Goal: Submit feedback/report problem: Submit feedback/report problem

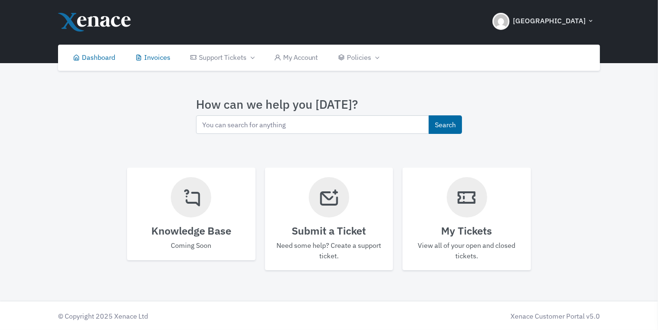
click at [146, 57] on link "Invoices" at bounding box center [152, 58] width 55 height 26
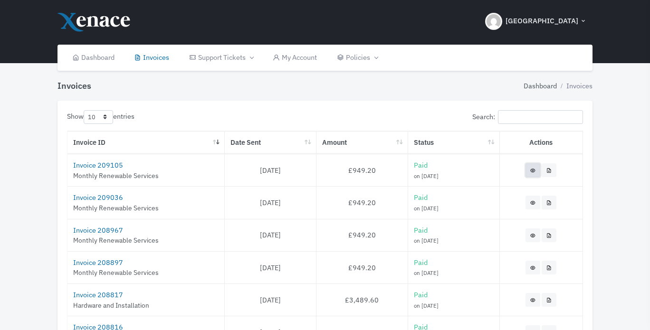
click at [531, 169] on icon at bounding box center [533, 170] width 6 height 8
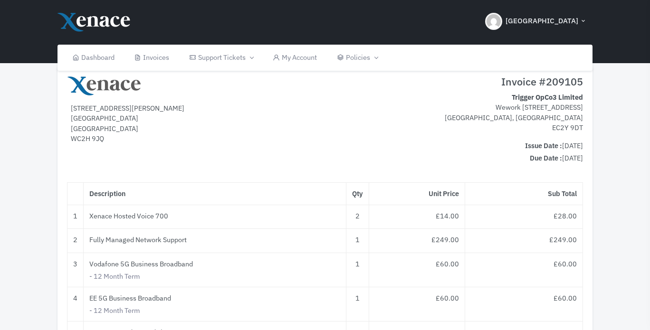
scroll to position [28, 0]
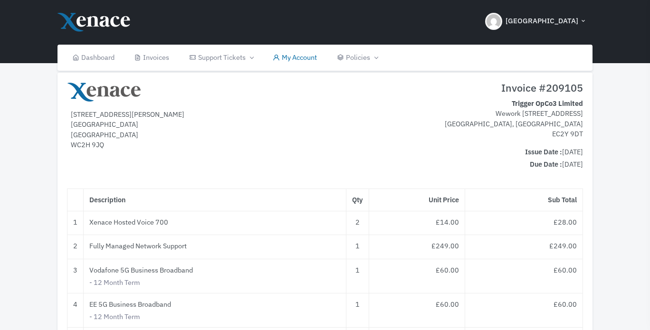
click at [308, 56] on link "My Account" at bounding box center [295, 58] width 64 height 26
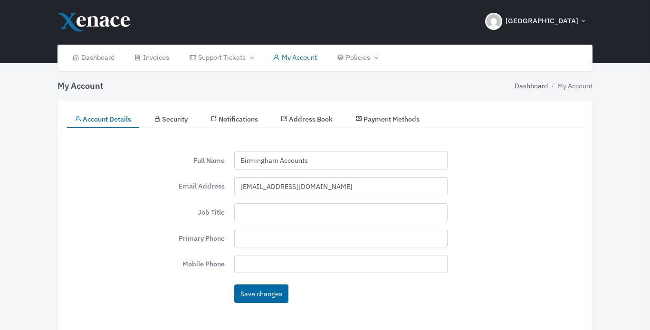
click at [317, 120] on span "Address Book" at bounding box center [311, 119] width 44 height 9
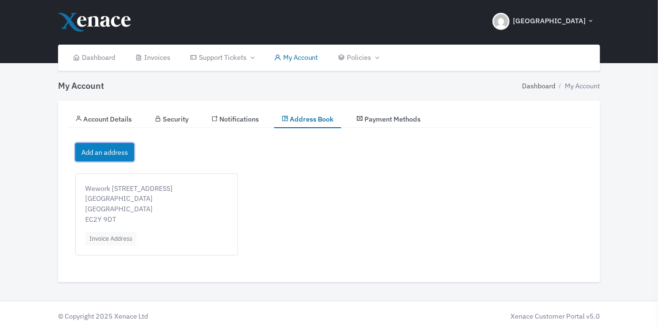
click at [120, 154] on link "Add an address" at bounding box center [104, 152] width 59 height 19
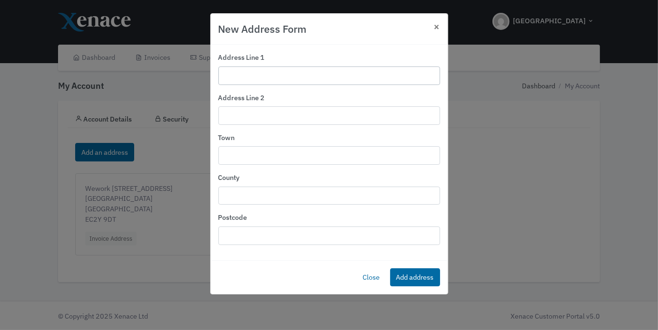
click at [307, 74] on input "text" at bounding box center [329, 76] width 222 height 19
paste input "[STREET_ADDRESS]"
type input "[STREET_ADDRESS]"
click at [262, 153] on input "text" at bounding box center [329, 155] width 222 height 19
paste input "[GEOGRAPHIC_DATA]"
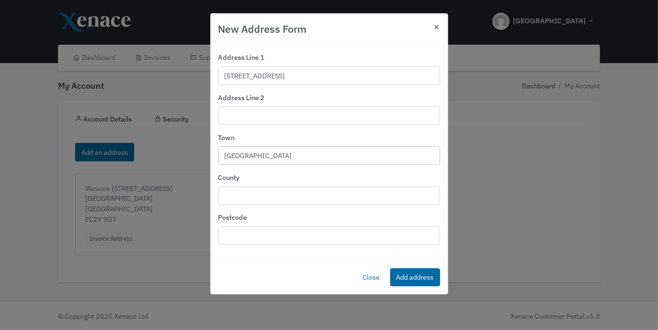
type input "[GEOGRAPHIC_DATA]"
click at [264, 195] on input "text" at bounding box center [329, 196] width 222 height 19
click at [274, 232] on input "text" at bounding box center [329, 236] width 222 height 19
paste input "B2 4EU"
type input "B2 4EU"
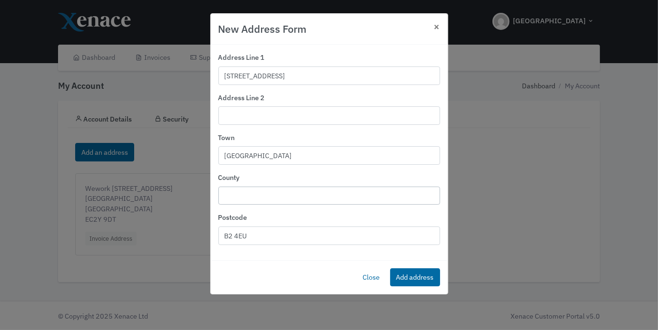
click at [284, 200] on input "text" at bounding box center [329, 196] width 222 height 19
click at [287, 158] on input "[GEOGRAPHIC_DATA]" at bounding box center [329, 155] width 222 height 19
click at [292, 97] on div "Address Line 2" at bounding box center [329, 109] width 222 height 32
click at [418, 276] on button "Add address" at bounding box center [415, 278] width 50 height 19
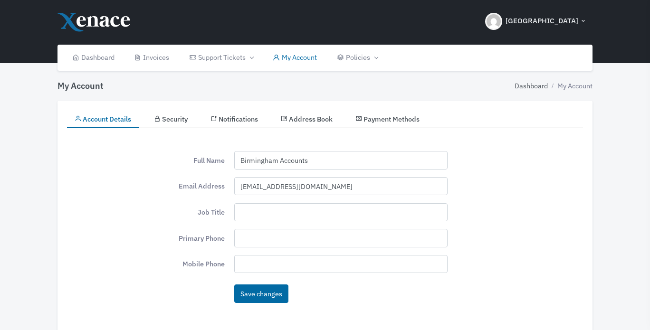
click at [288, 117] on icon at bounding box center [284, 119] width 7 height 7
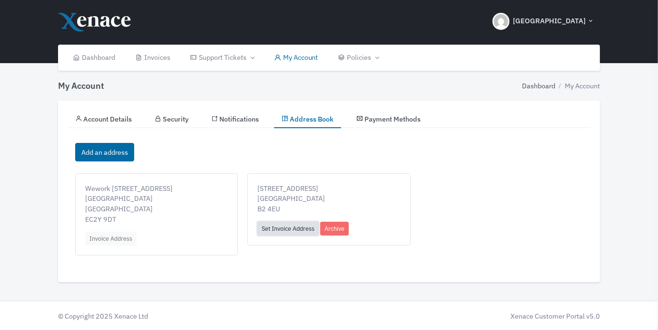
click at [263, 227] on link "Set Invoice Address" at bounding box center [287, 229] width 61 height 14
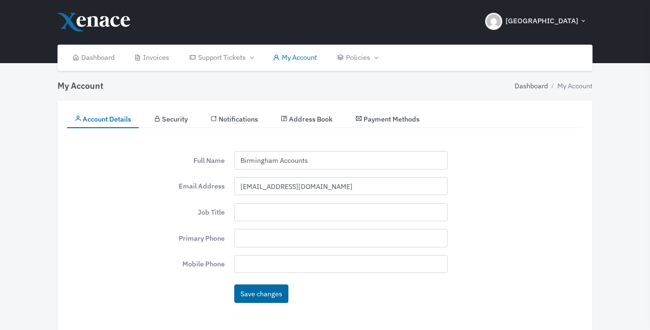
click at [313, 113] on link "Address Book" at bounding box center [306, 119] width 67 height 18
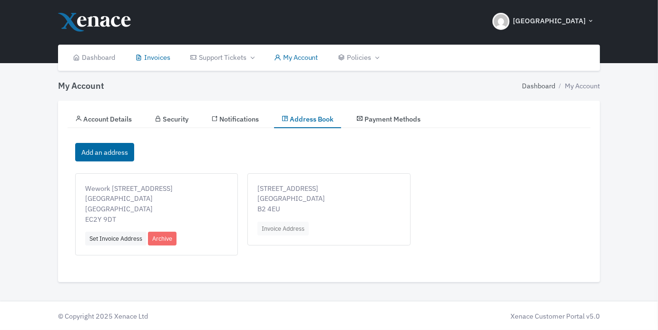
click at [145, 58] on link "Invoices" at bounding box center [152, 58] width 55 height 26
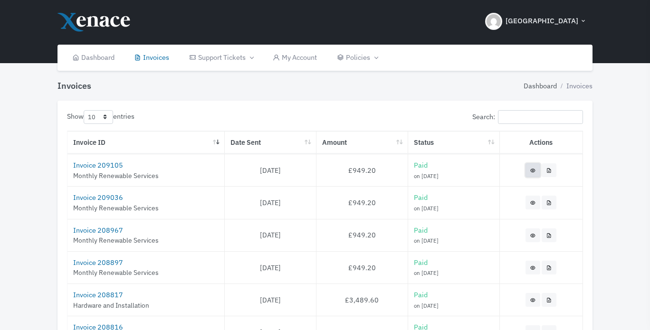
click at [535, 170] on icon at bounding box center [533, 170] width 6 height 8
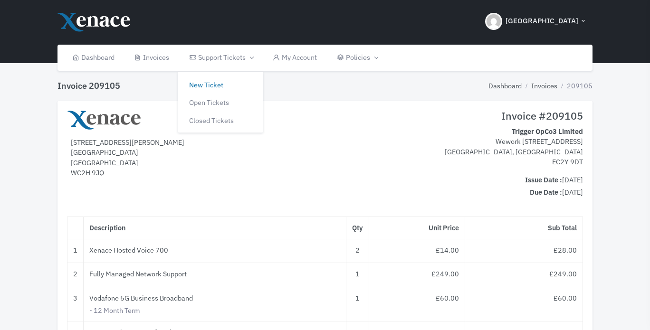
click at [222, 87] on link "New Ticket" at bounding box center [221, 84] width 86 height 18
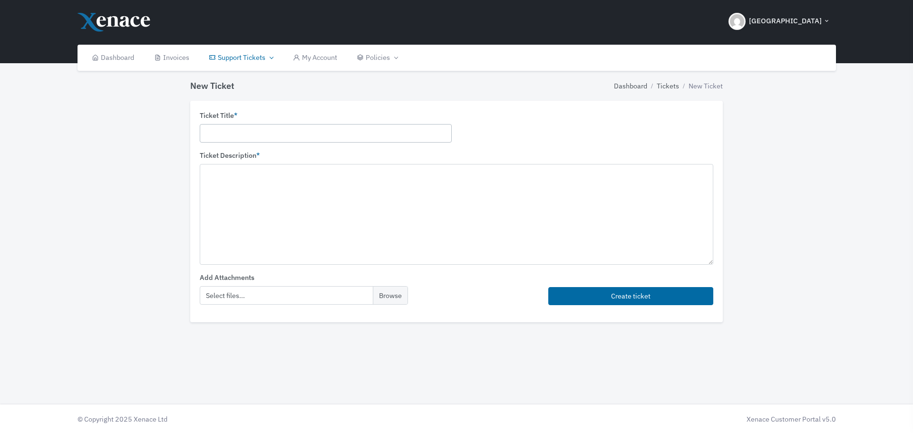
click at [364, 136] on input "text" at bounding box center [326, 133] width 252 height 19
click at [211, 131] on input "CHange to invoice address" at bounding box center [326, 133] width 252 height 19
type input "Change to invoice address"
click at [258, 187] on textarea at bounding box center [456, 214] width 513 height 100
drag, startPoint x: 181, startPoint y: 193, endPoint x: 134, endPoint y: 193, distance: 47.1
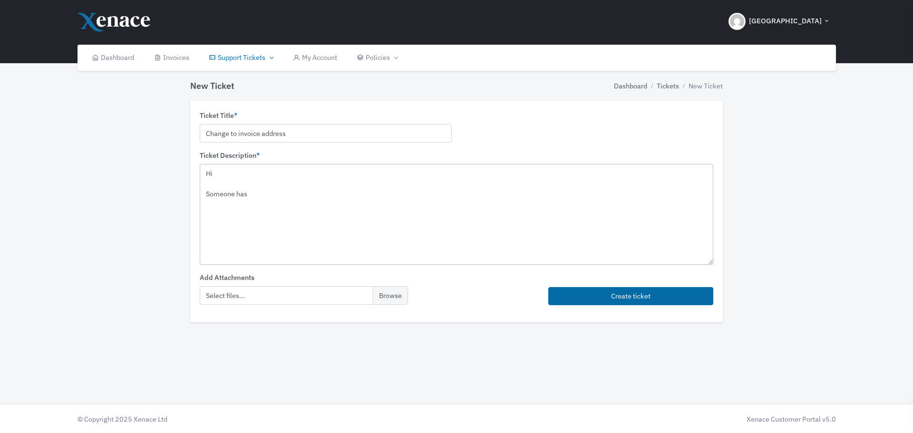
click at [134, 193] on div "New Ticket Dashboard Tickets New Ticket Ticket Title * Change to invoice addres…" at bounding box center [456, 196] width 913 height 327
click at [238, 192] on textarea "Hi Someone has" at bounding box center [456, 214] width 513 height 100
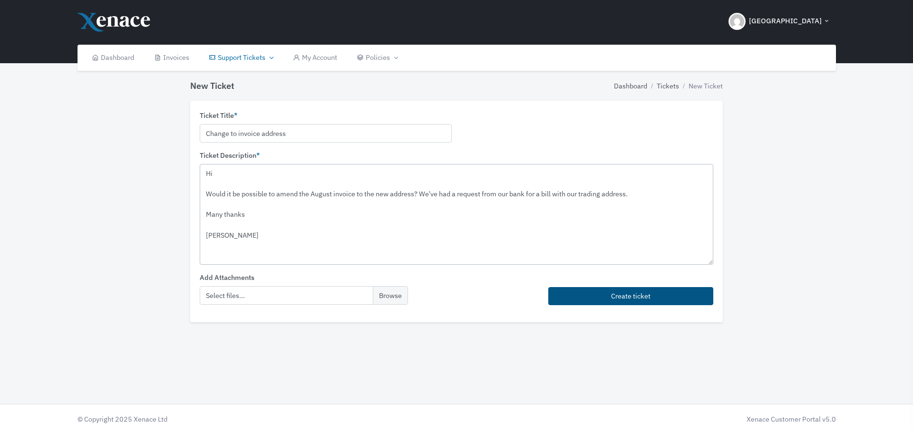
type textarea "Hi Would it be possible to amend the August invoice to the new address? We've h…"
click at [642, 291] on button "Create ticket" at bounding box center [630, 296] width 165 height 19
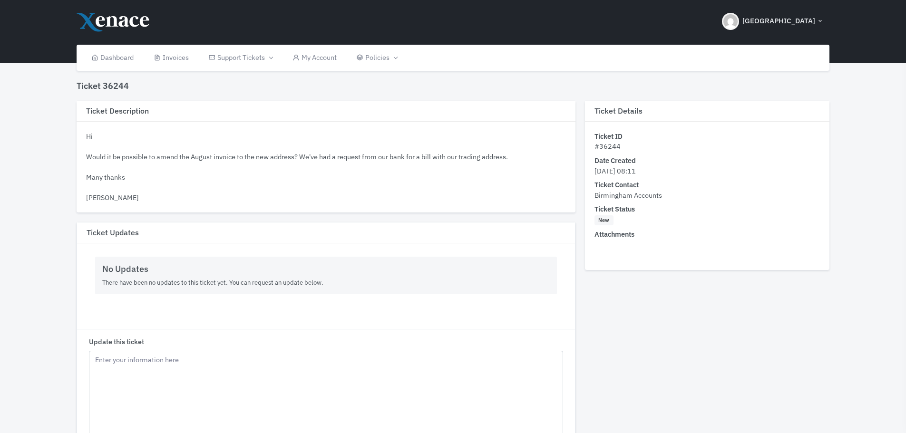
click at [314, 284] on p "There have been no updates to this ticket yet. You can request an update below." at bounding box center [325, 283] width 447 height 10
click at [127, 174] on div "Hi Would it be possible to amend the August invoice to the new address? We've h…" at bounding box center [325, 167] width 479 height 72
drag, startPoint x: 107, startPoint y: 200, endPoint x: 86, endPoint y: 134, distance: 69.3
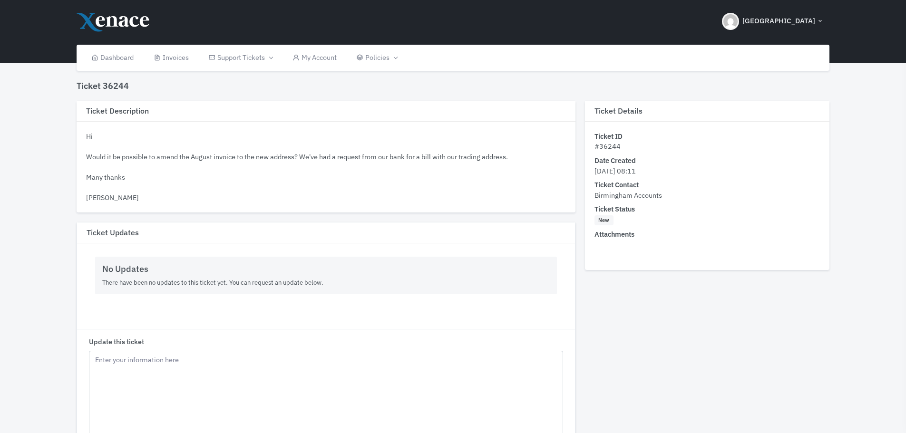
click at [86, 134] on div "Hi Would it be possible to amend the August invoice to the new address? We've h…" at bounding box center [325, 167] width 479 height 72
click at [131, 60] on link "Dashboard" at bounding box center [112, 58] width 62 height 26
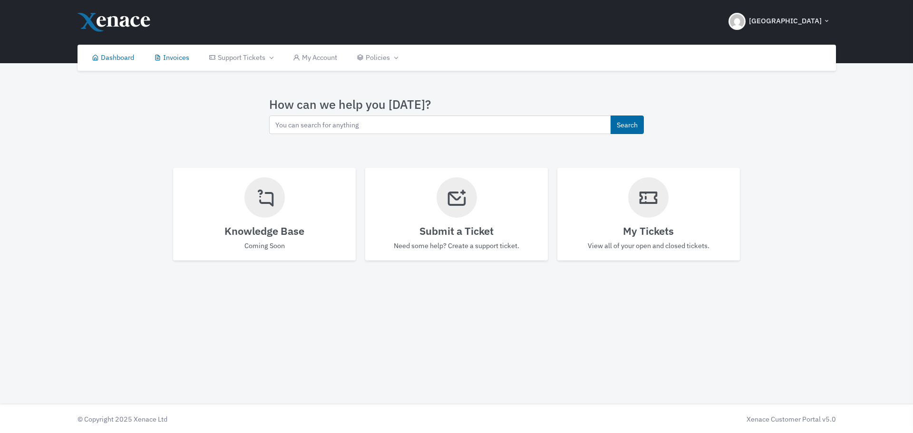
click at [188, 58] on link "Invoices" at bounding box center [171, 58] width 55 height 26
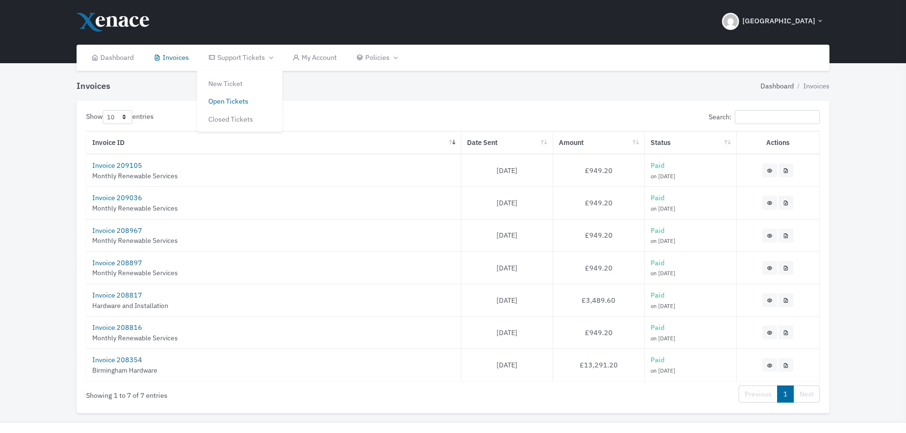
click at [237, 104] on link "Open Tickets" at bounding box center [240, 101] width 86 height 18
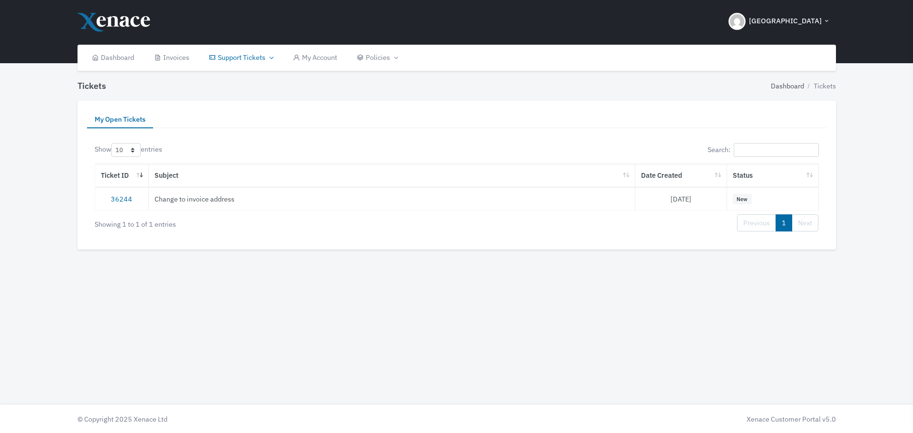
click at [206, 201] on td "Change to invoice address" at bounding box center [392, 198] width 486 height 23
click at [220, 198] on td "Change to invoice address" at bounding box center [392, 198] width 486 height 23
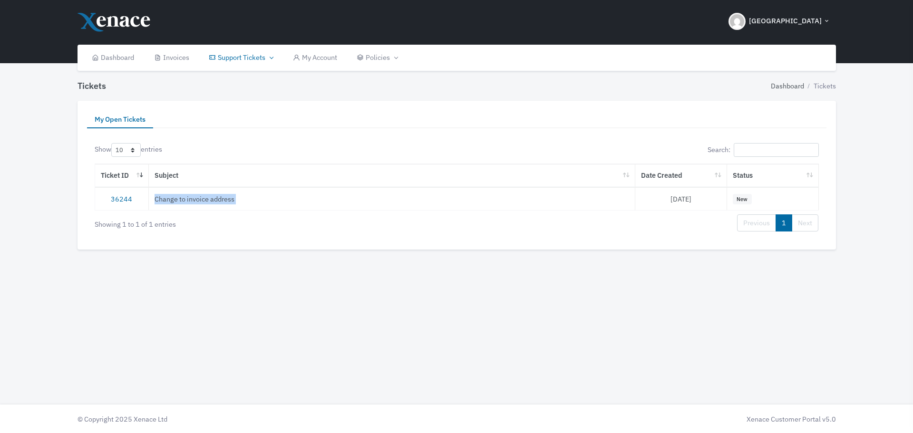
click at [220, 198] on td "Change to invoice address" at bounding box center [392, 198] width 486 height 23
click at [198, 199] on td "Change to invoice address" at bounding box center [392, 198] width 486 height 23
click at [126, 199] on link "36244" at bounding box center [121, 198] width 21 height 9
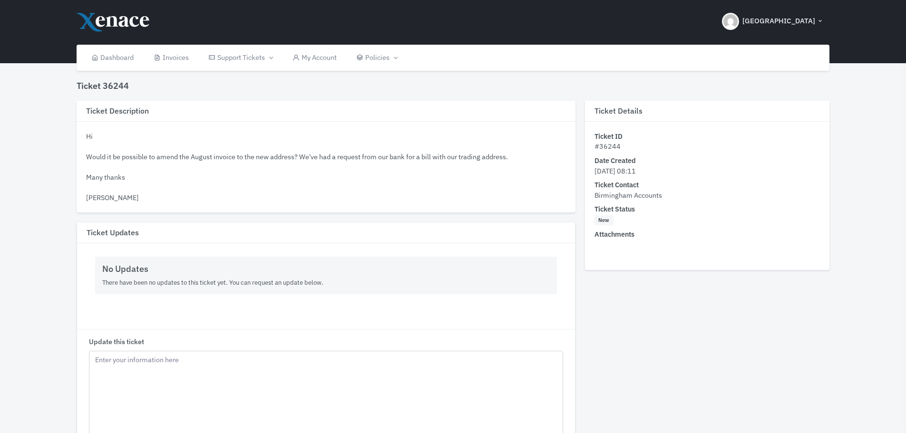
click at [273, 280] on p "There have been no updates to this ticket yet. You can request an update below." at bounding box center [325, 283] width 447 height 10
click at [294, 280] on p "There have been no updates to this ticket yet. You can request an update below." at bounding box center [325, 283] width 447 height 10
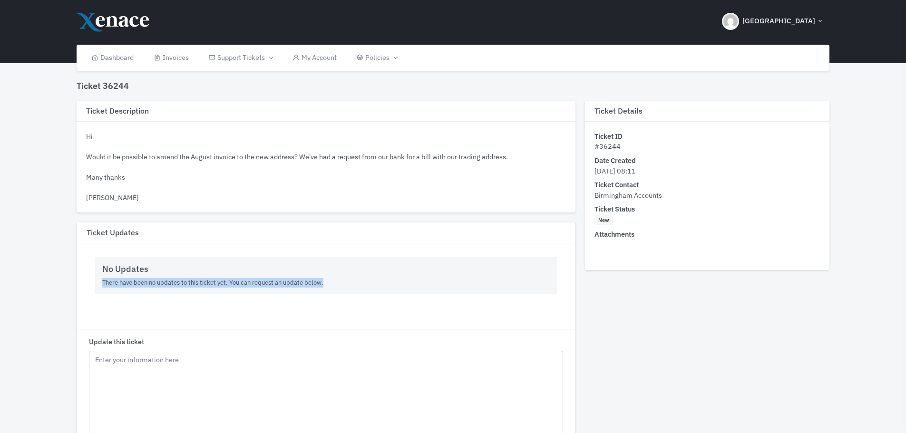
click at [294, 280] on p "There have been no updates to this ticket yet. You can request an update below." at bounding box center [325, 283] width 447 height 10
click at [313, 282] on p "There have been no updates to this ticket yet. You can request an update below." at bounding box center [325, 283] width 447 height 10
click at [285, 159] on div "Hi Would it be possible to amend the August invoice to the new address? We've h…" at bounding box center [325, 167] width 479 height 72
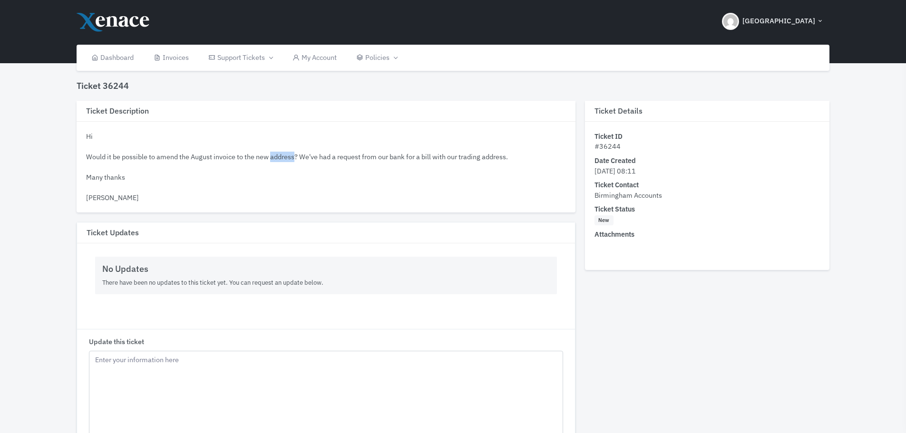
click at [285, 159] on div "Hi Would it be possible to amend the August invoice to the new address? We've h…" at bounding box center [325, 167] width 479 height 72
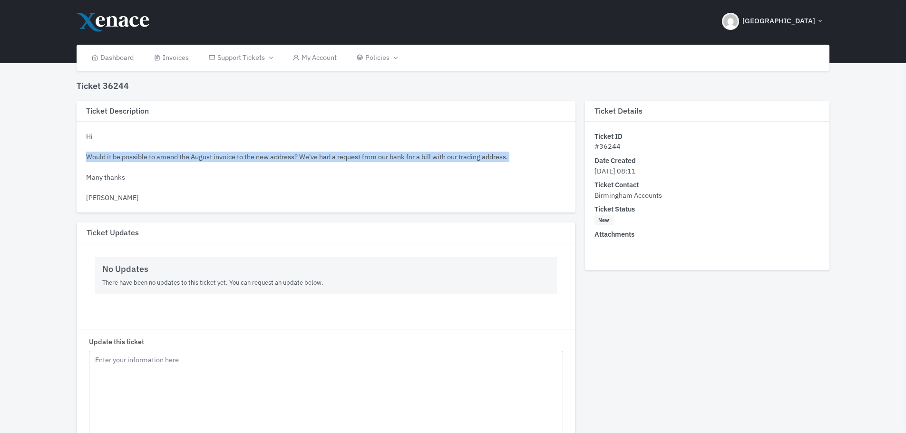
click at [285, 159] on div "Hi Would it be possible to amend the August invoice to the new address? We've h…" at bounding box center [325, 167] width 479 height 72
click at [284, 159] on div "Hi Would it be possible to amend the August invoice to the new address? We've h…" at bounding box center [325, 167] width 479 height 72
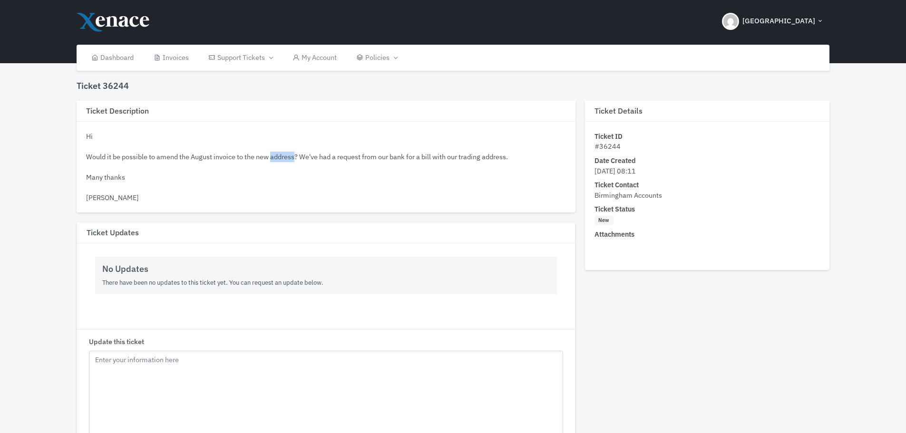
click at [284, 159] on div "Hi Would it be possible to amend the August invoice to the new address? We've h…" at bounding box center [325, 167] width 479 height 72
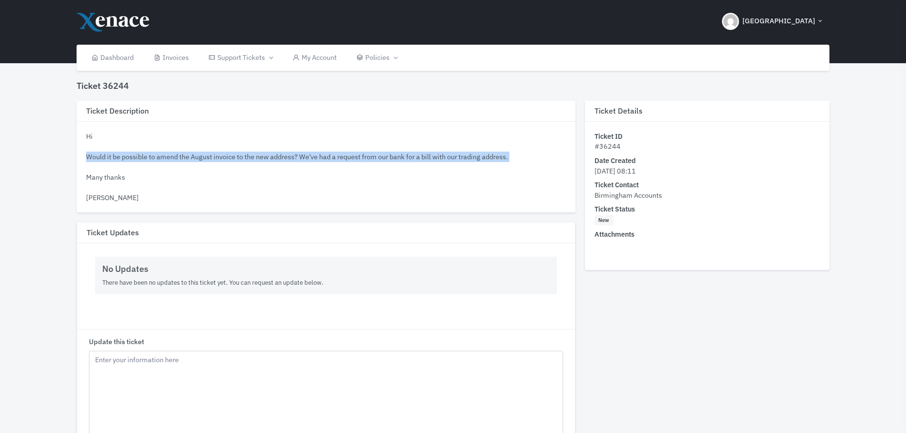
click at [284, 159] on div "Hi Would it be possible to amend the August invoice to the new address? We've h…" at bounding box center [325, 167] width 479 height 72
click at [287, 154] on div "Hi Would it be possible to amend the August invoice to the new address? We've h…" at bounding box center [325, 167] width 479 height 72
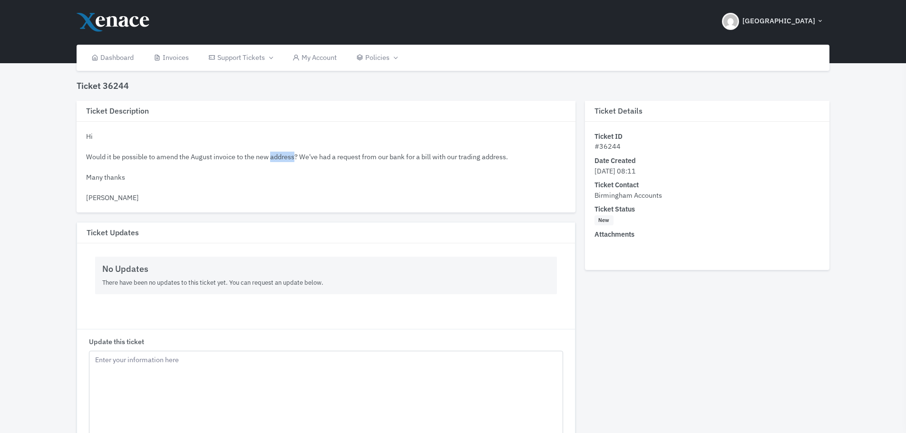
click at [287, 154] on div "Hi Would it be possible to amend the August invoice to the new address? We've h…" at bounding box center [325, 167] width 479 height 72
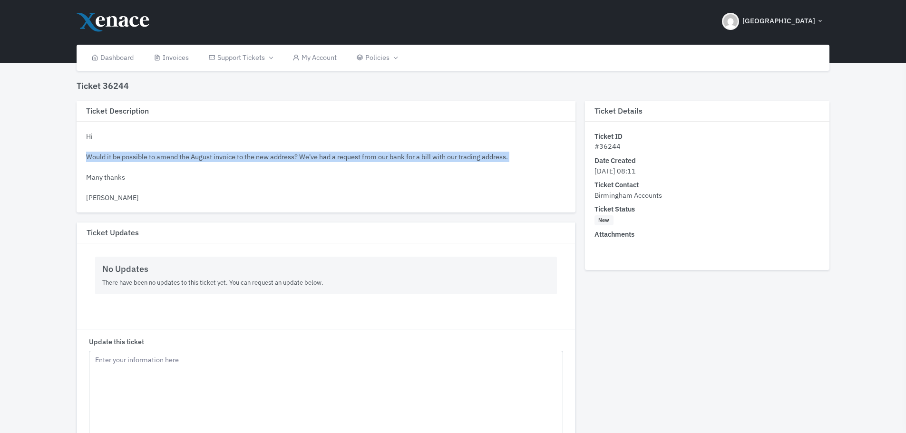
click at [287, 154] on div "Hi Would it be possible to amend the August invoice to the new address? We've h…" at bounding box center [325, 167] width 479 height 72
click at [285, 155] on div "Hi Would it be possible to amend the August invoice to the new address? We've h…" at bounding box center [325, 167] width 479 height 72
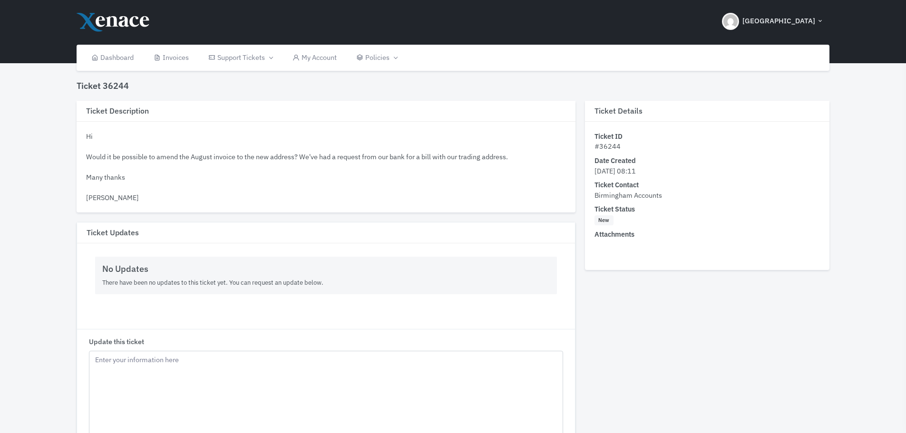
drag, startPoint x: 124, startPoint y: 197, endPoint x: 85, endPoint y: 134, distance: 74.7
click at [85, 134] on div "Hi Would it be possible to amend the August invoice to the new address? We've h…" at bounding box center [326, 167] width 498 height 91
click at [116, 153] on div "Hi Would it be possible to amend the August invoice to the new address? We've h…" at bounding box center [325, 167] width 479 height 72
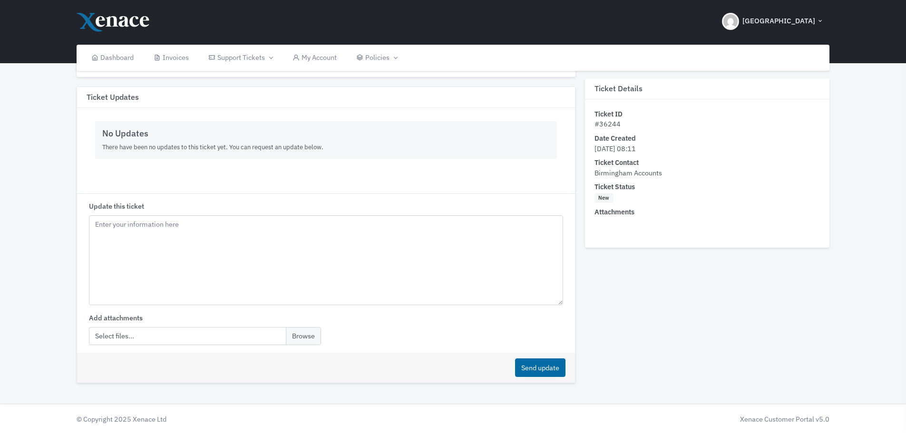
drag, startPoint x: 87, startPoint y: 138, endPoint x: 842, endPoint y: 426, distance: 808.5
click at [657, 330] on div "Ticket 36244 » Xenace SCP Ticket 36244 Ticket Description Hi Would it be possib…" at bounding box center [453, 165] width 906 height 535
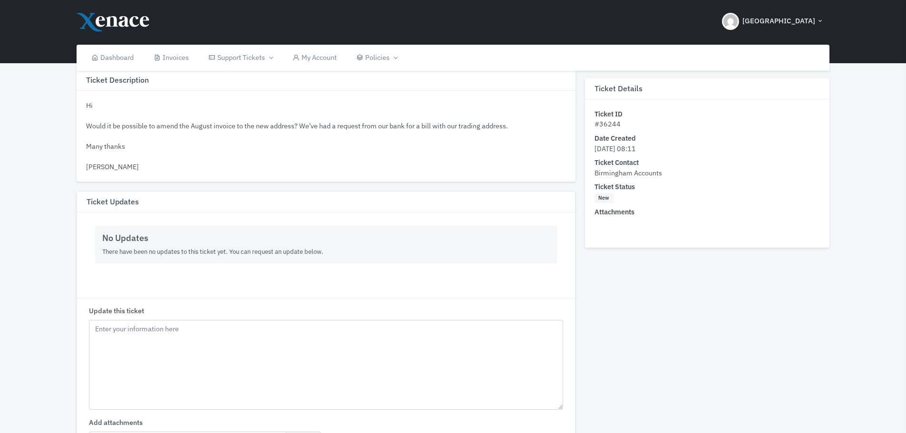
scroll to position [0, 0]
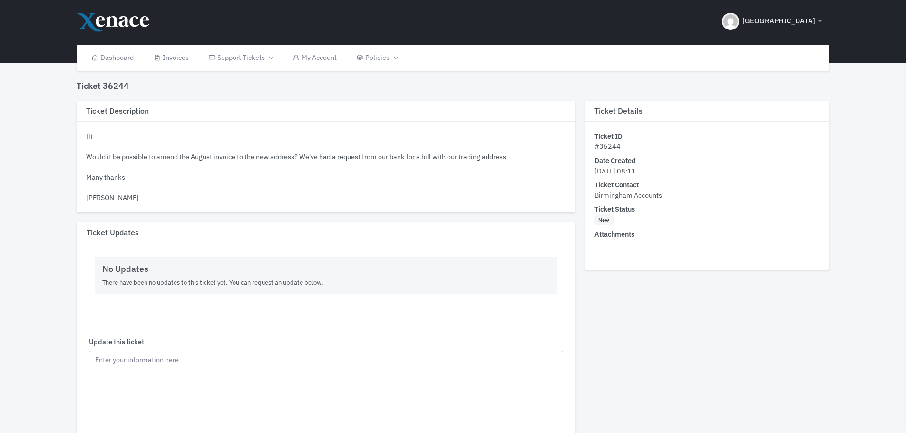
click at [266, 164] on div "Hi Would it be possible to amend the August invoice to the new address? We've h…" at bounding box center [325, 167] width 479 height 72
